Goal: Complete application form

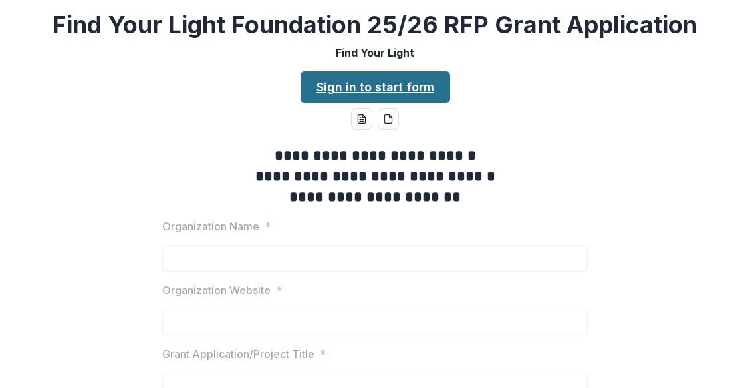
click at [418, 86] on link "Sign in to start form" at bounding box center [375, 87] width 150 height 32
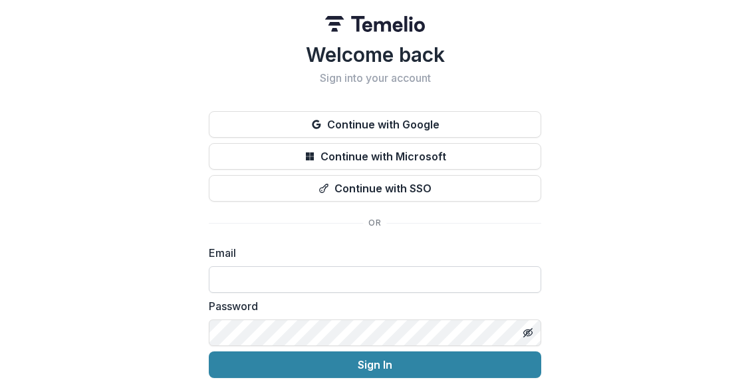
click at [252, 277] on input at bounding box center [375, 279] width 332 height 27
click at [167, 227] on div "Welcome back Sign into your account Continue with Google Continue with Microsof…" at bounding box center [375, 212] width 750 height 424
